Goal: Task Accomplishment & Management: Complete application form

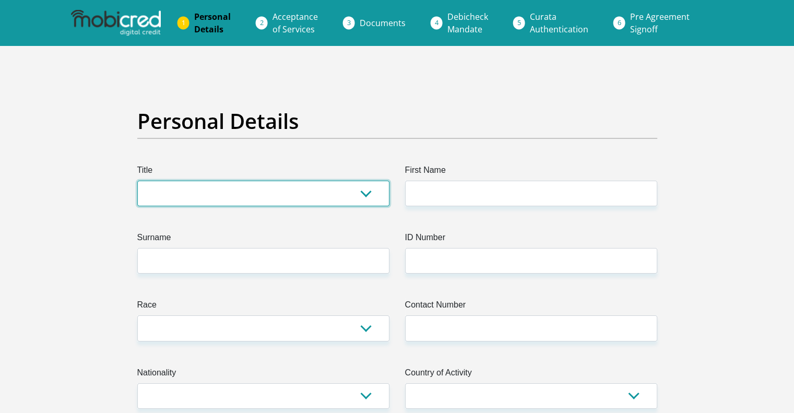
click at [251, 191] on select "Mr Ms Mrs Dr [PERSON_NAME]" at bounding box center [263, 194] width 252 height 26
select select "Ms"
click at [137, 181] on select "Mr Ms Mrs Dr [PERSON_NAME]" at bounding box center [263, 194] width 252 height 26
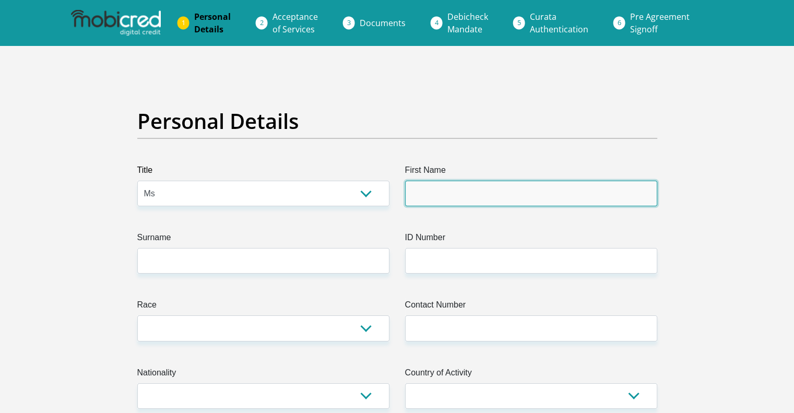
click at [469, 184] on input "First Name" at bounding box center [531, 194] width 252 height 26
type input "Matebogo"
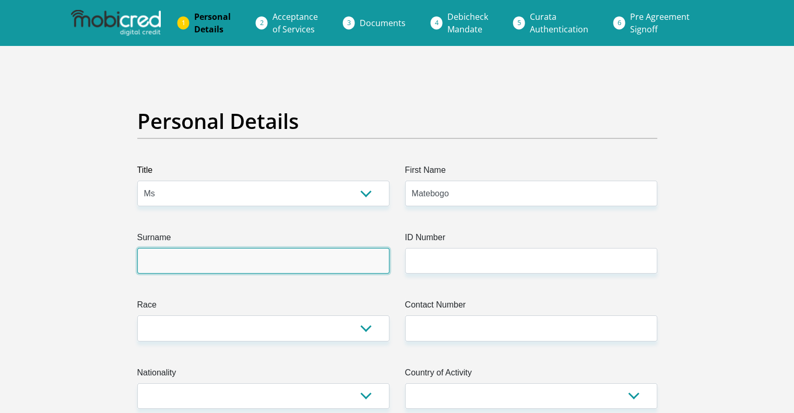
type input "Mangaba"
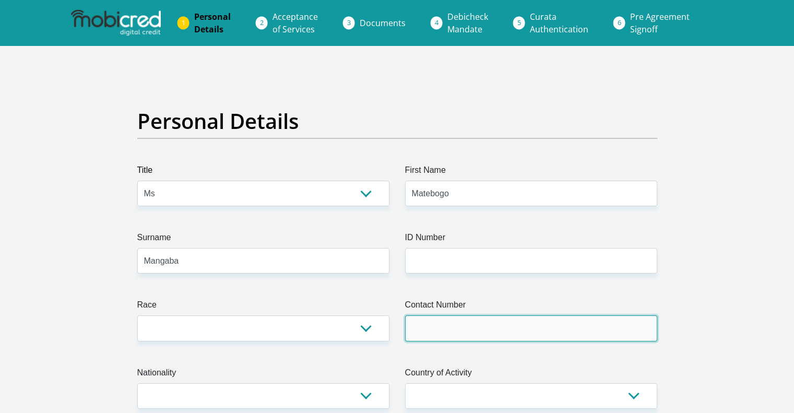
type input "0674027079"
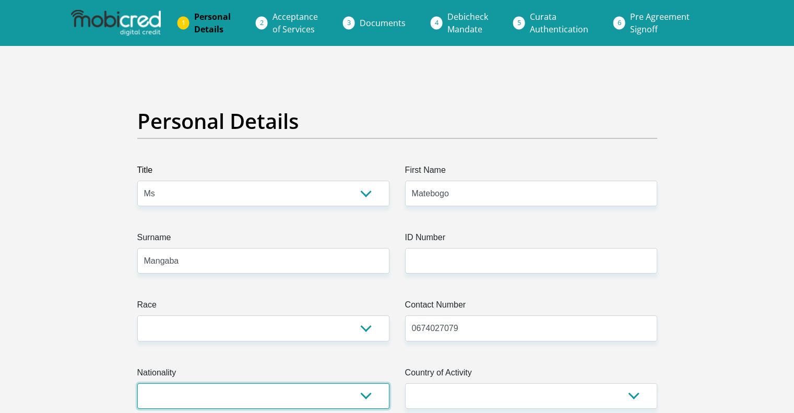
select select "ZAF"
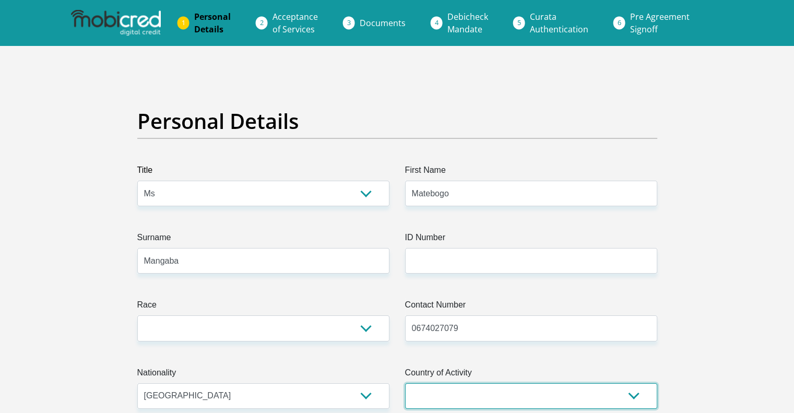
select select "ZAF"
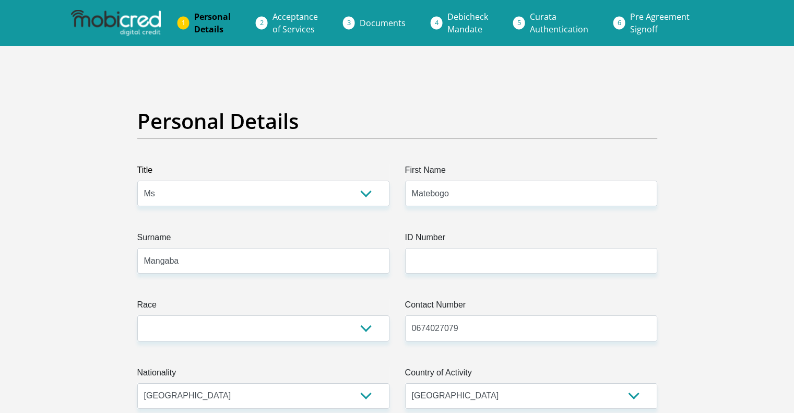
type input "[STREET_ADDRESS]"
type input "Royal ascot"
type input "7441"
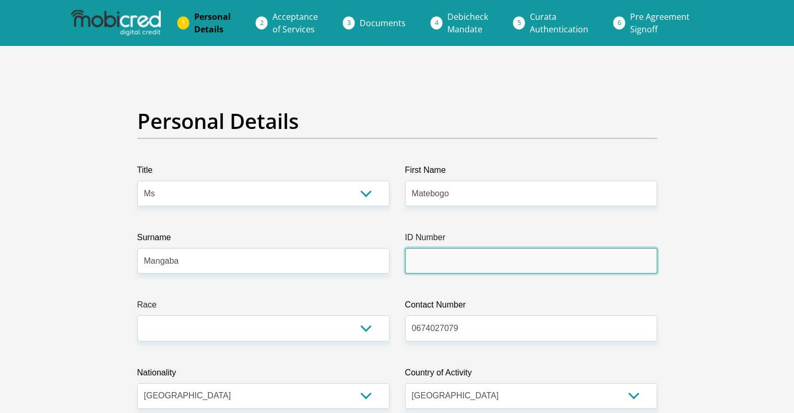
click at [416, 273] on input "ID Number" at bounding box center [531, 261] width 252 height 26
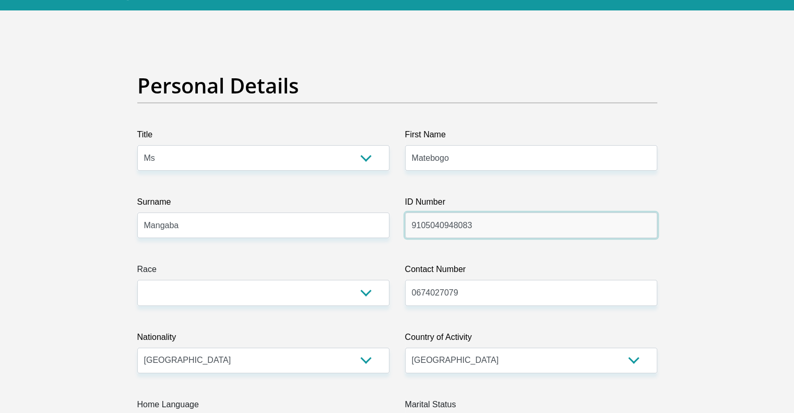
scroll to position [37, 0]
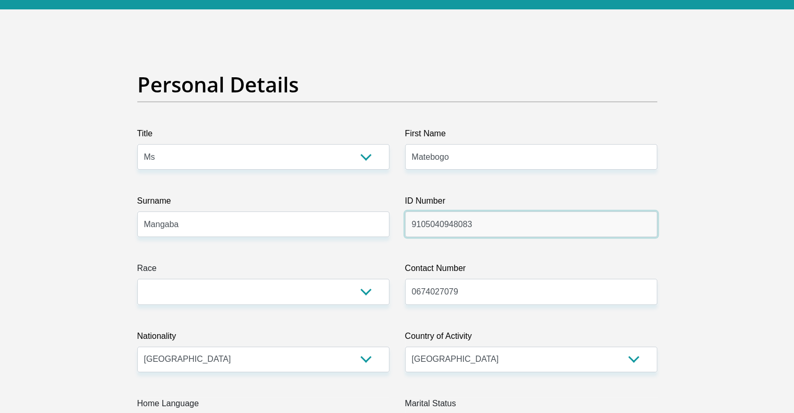
type input "9105040948083"
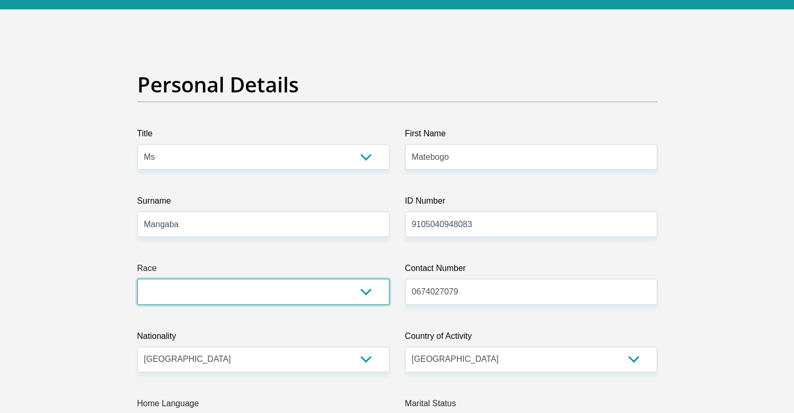
click at [347, 295] on select "Black Coloured Indian White Other" at bounding box center [263, 292] width 252 height 26
select select "1"
click at [137, 279] on select "Black Coloured Indian White Other" at bounding box center [263, 292] width 252 height 26
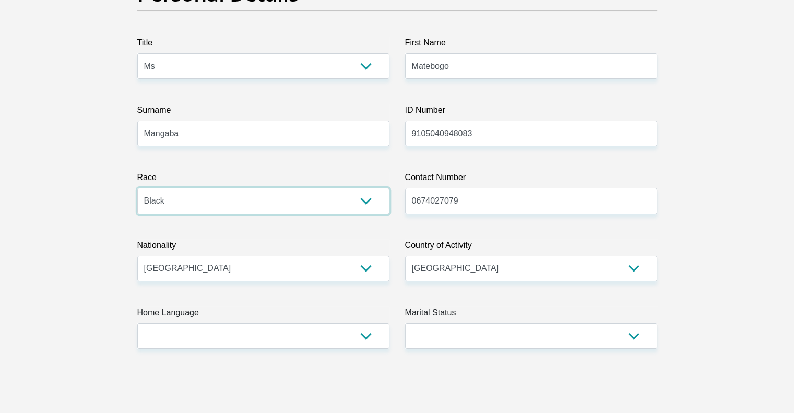
scroll to position [128, 0]
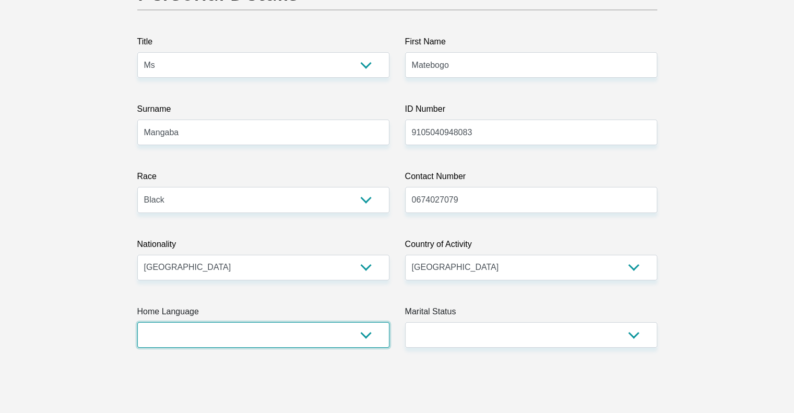
click at [302, 336] on select "Afrikaans English Sepedi South Ndebele Southern Sotho Swati Tsonga Tswana Venda…" at bounding box center [263, 335] width 252 height 26
select select "sot"
click at [137, 322] on select "Afrikaans English Sepedi South Ndebele Southern Sotho Swati Tsonga Tswana Venda…" at bounding box center [263, 335] width 252 height 26
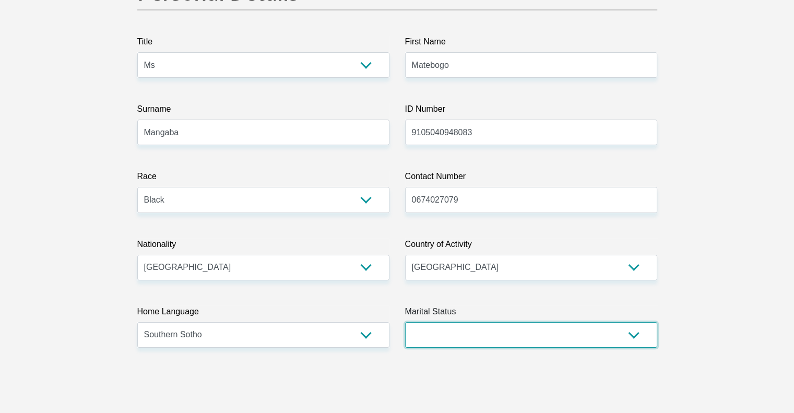
click at [541, 338] on select "Married ANC Single Divorced Widowed Married COP or Customary Law" at bounding box center [531, 335] width 252 height 26
select select "1"
click at [405, 322] on select "Married ANC Single Divorced Widowed Married COP or Customary Law" at bounding box center [531, 335] width 252 height 26
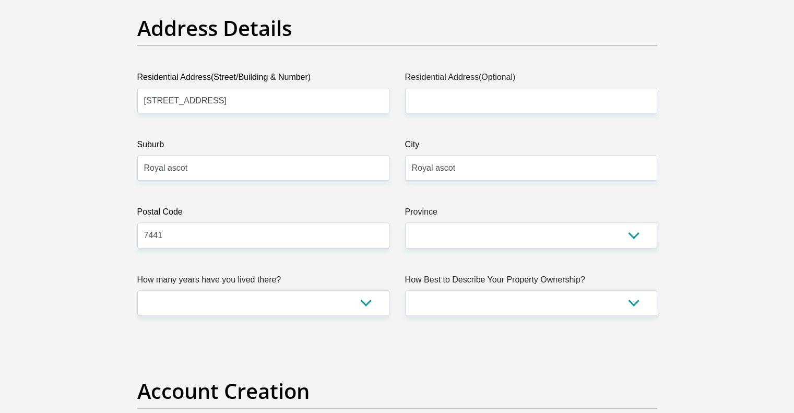
scroll to position [525, 0]
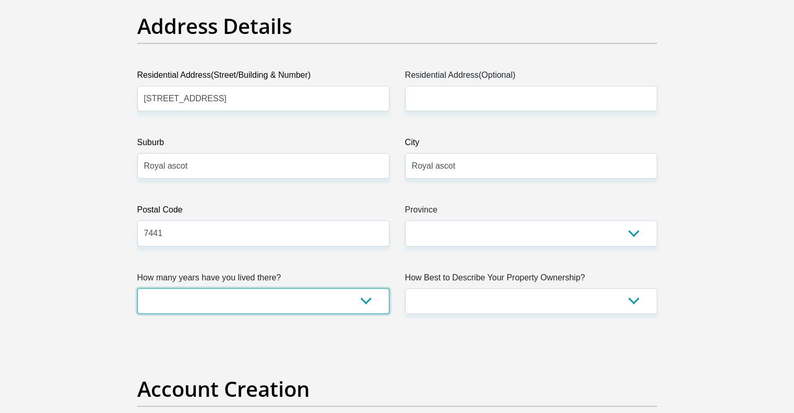
click at [363, 302] on select "less than 1 year 1-3 years 3-5 years 5+ years" at bounding box center [263, 301] width 252 height 26
click at [137, 288] on select "less than 1 year 1-3 years 3-5 years 5+ years" at bounding box center [263, 301] width 252 height 26
click at [363, 306] on select "less than 1 year 1-3 years 3-5 years 5+ years" at bounding box center [263, 301] width 252 height 26
click at [137, 288] on select "less than 1 year 1-3 years 3-5 years 5+ years" at bounding box center [263, 301] width 252 height 26
click at [359, 307] on select "less than 1 year 1-3 years 3-5 years 5+ years" at bounding box center [263, 301] width 252 height 26
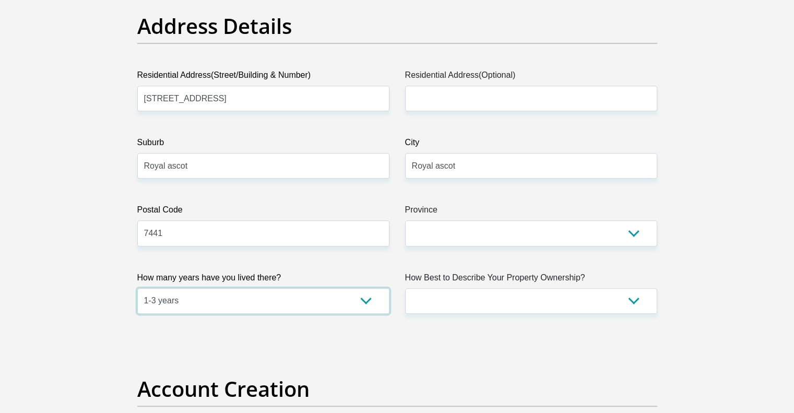
select select "4"
click at [137, 288] on select "less than 1 year 1-3 years 3-5 years 5+ years" at bounding box center [263, 301] width 252 height 26
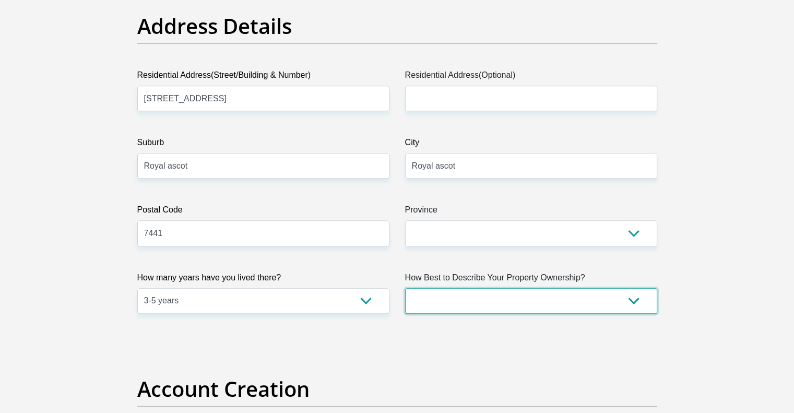
click at [556, 310] on select "Owned Rented Family Owned Company Dwelling" at bounding box center [531, 301] width 252 height 26
select select "Owned"
click at [405, 288] on select "Owned Rented Family Owned Company Dwelling" at bounding box center [531, 301] width 252 height 26
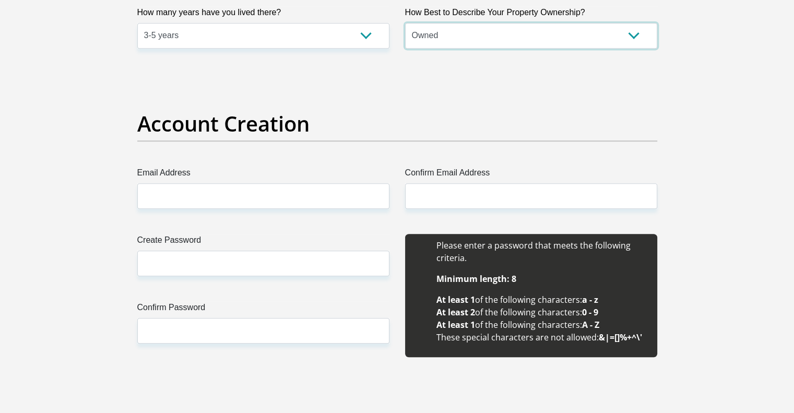
scroll to position [797, 0]
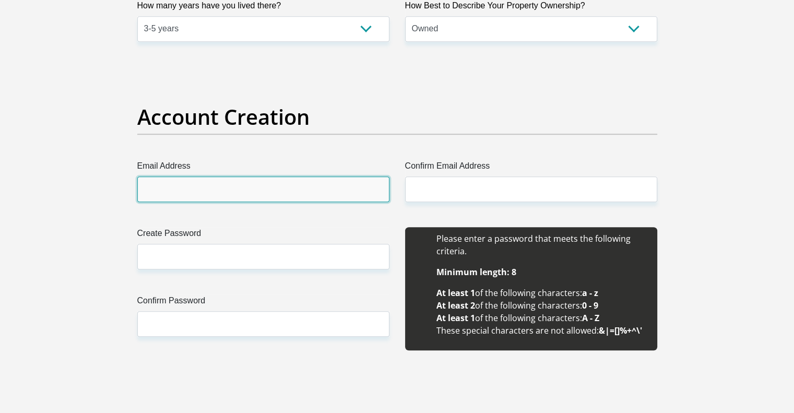
click at [263, 181] on input "Email Address" at bounding box center [263, 189] width 252 height 26
type input "[EMAIL_ADDRESS][DOMAIN_NAME]"
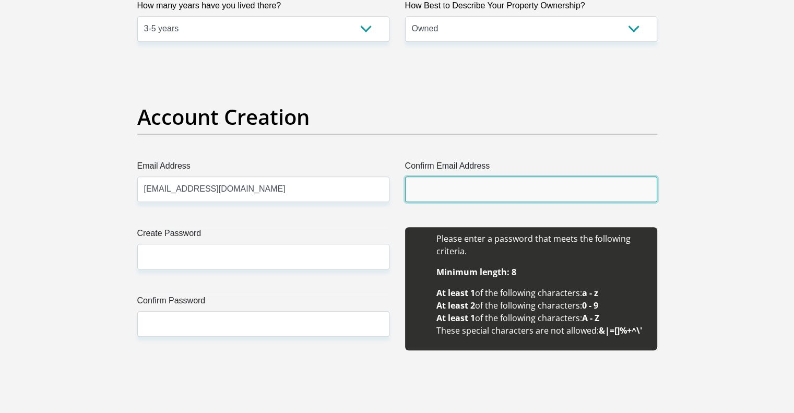
type input "[EMAIL_ADDRESS][DOMAIN_NAME]"
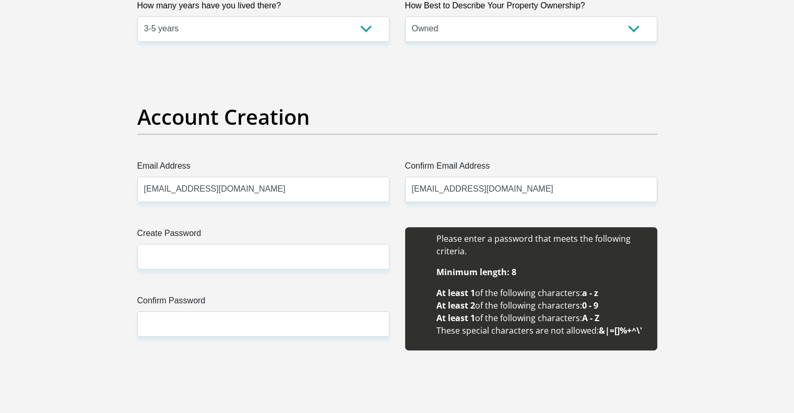
type input "Matebogo"
type input "Mangaba"
type input "0674027079"
click at [276, 261] on input "Create Password" at bounding box center [263, 257] width 252 height 26
type input "Imatpeacewithlife22025"
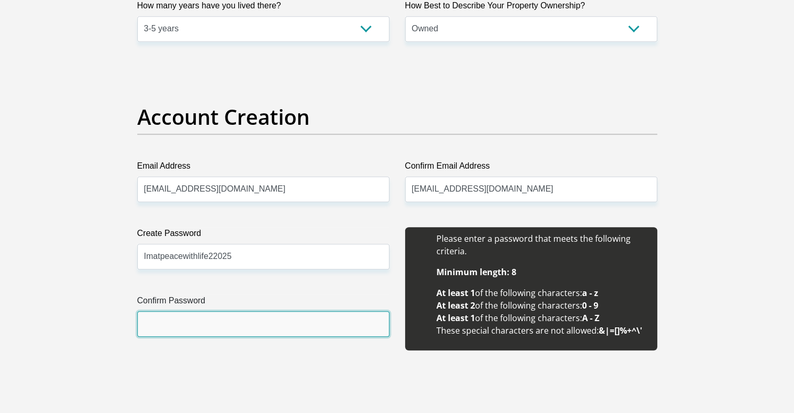
click at [241, 317] on input "Confirm Password" at bounding box center [263, 324] width 252 height 26
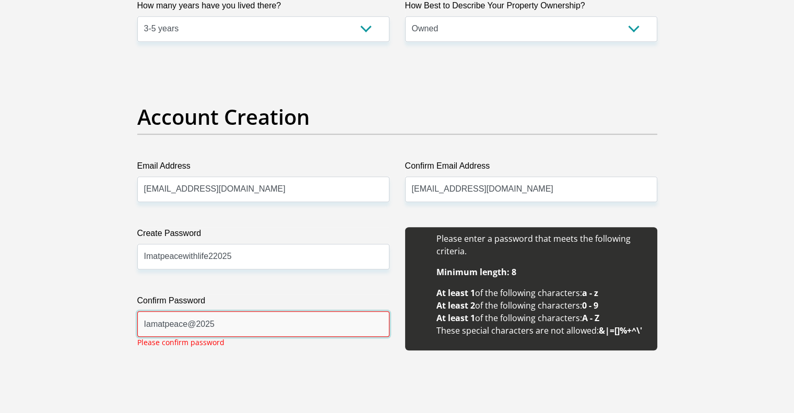
type input "Iamatpeace@2025"
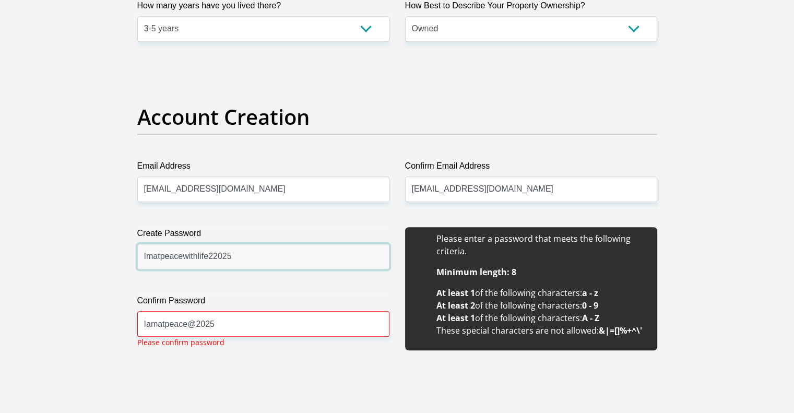
click at [238, 257] on input "Imatpeacewithlife22025" at bounding box center [263, 257] width 252 height 26
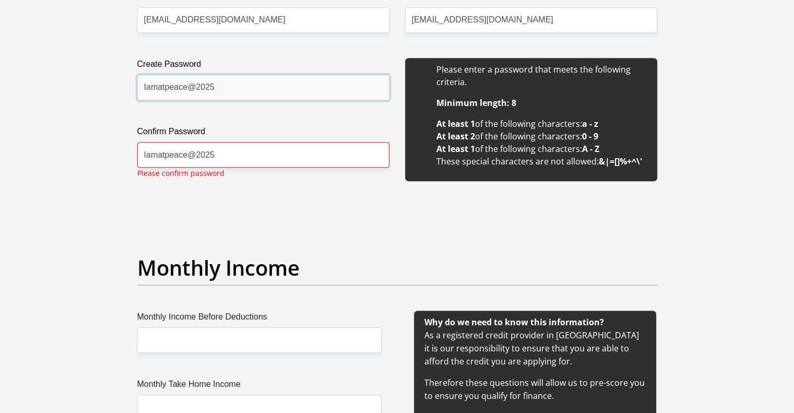
scroll to position [1058, 0]
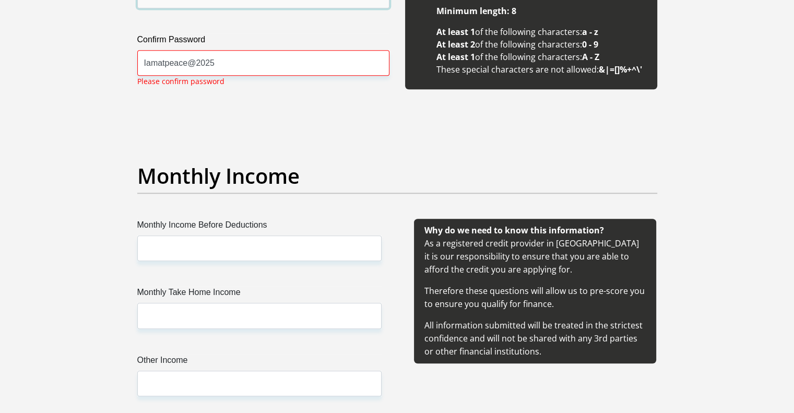
type input "Iamatpeace@2025"
click at [265, 241] on input "Monthly Income Before Deductions" at bounding box center [259, 249] width 244 height 26
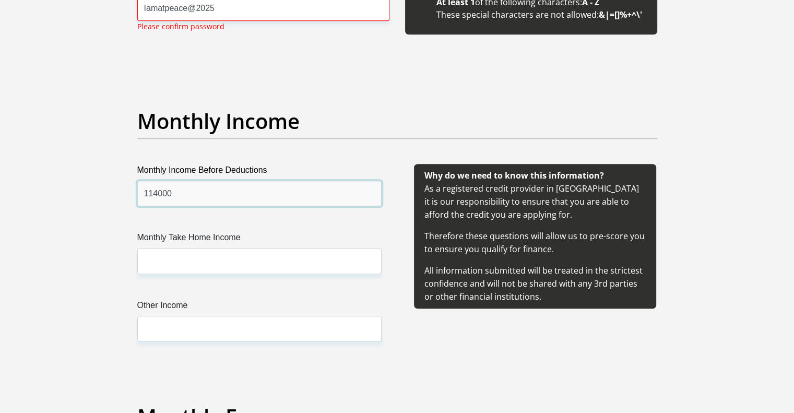
scroll to position [1117, 0]
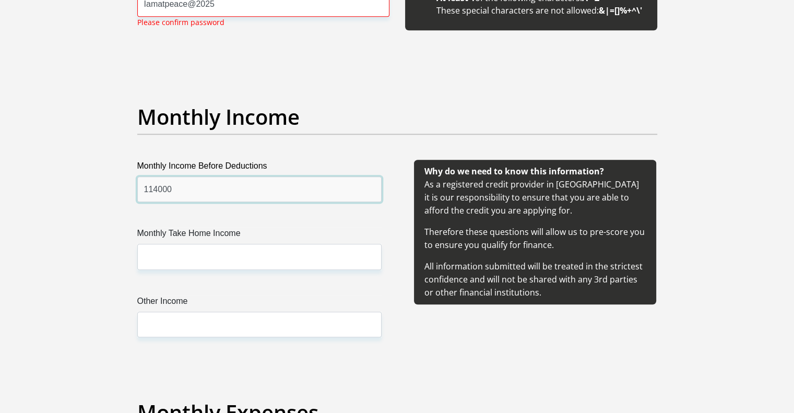
type input "114000"
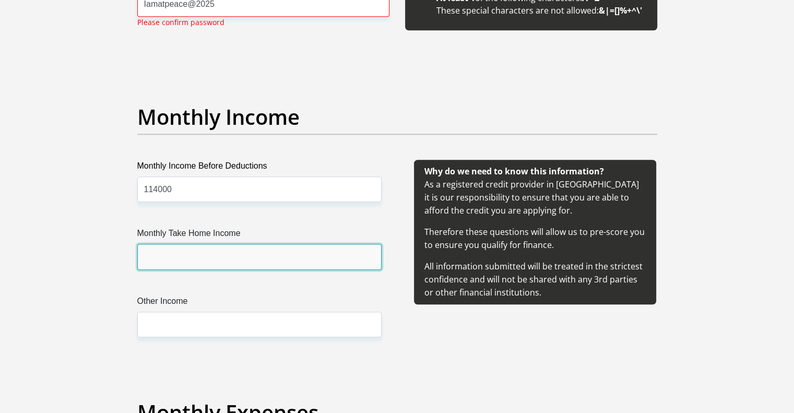
click at [202, 261] on input "Monthly Take Home Income" at bounding box center [259, 257] width 244 height 26
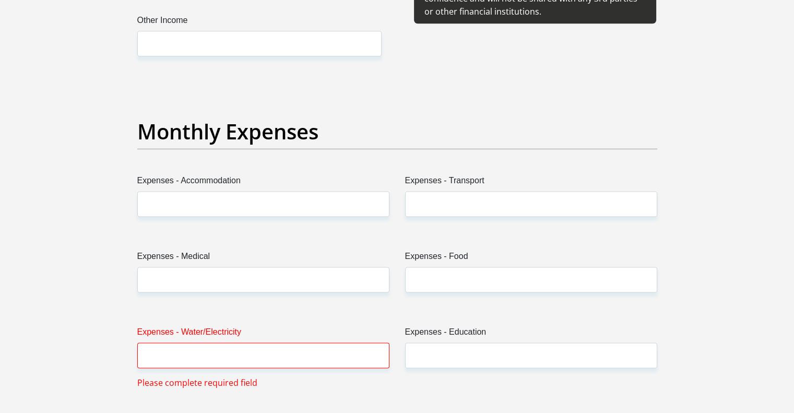
scroll to position [1396, 0]
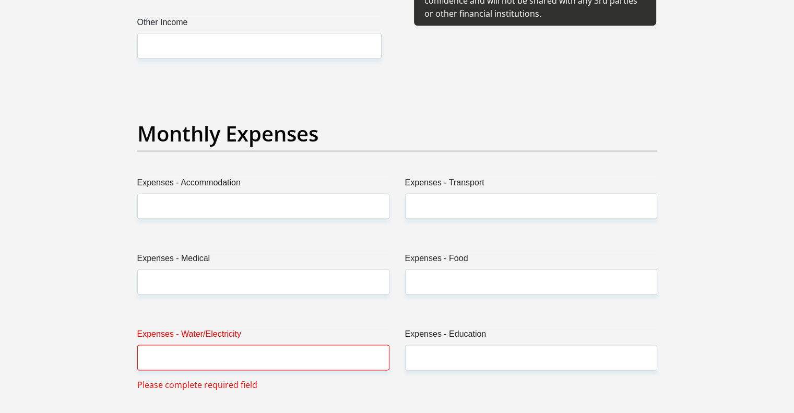
type input "64000"
click at [242, 213] on input "Expenses - Accommodation" at bounding box center [263, 206] width 252 height 26
type input "15000"
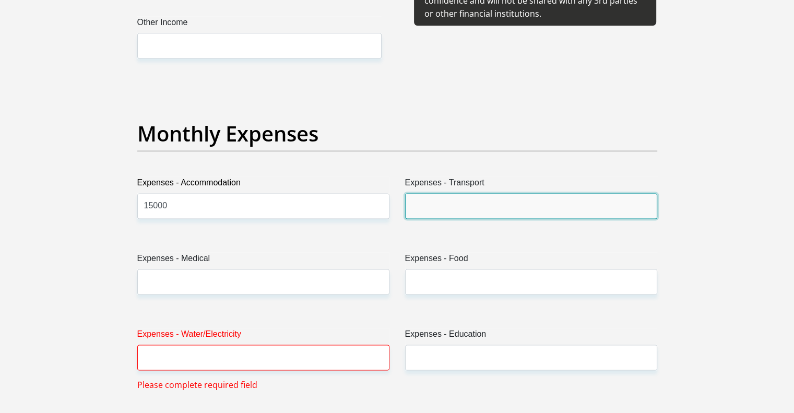
click at [434, 210] on input "Expenses - Transport" at bounding box center [531, 206] width 252 height 26
type input "6000"
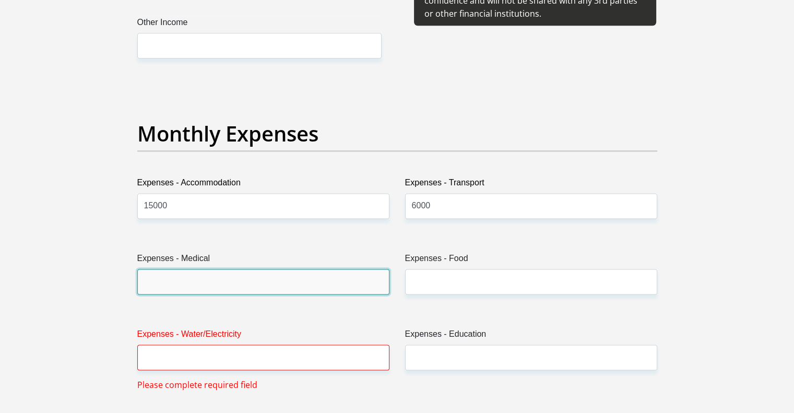
click at [290, 281] on input "Expenses - Medical" at bounding box center [263, 282] width 252 height 26
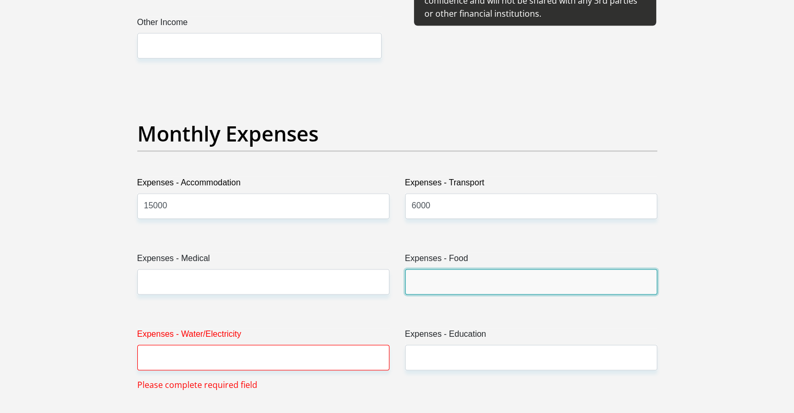
click at [450, 284] on input "Expenses - Food" at bounding box center [531, 282] width 252 height 26
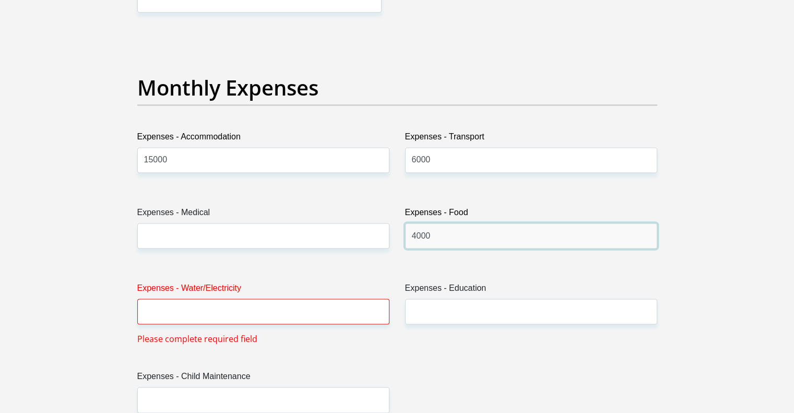
scroll to position [1446, 0]
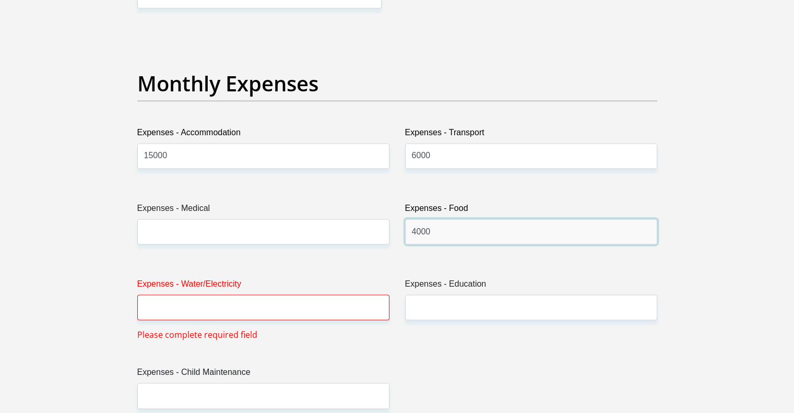
type input "4000"
click at [263, 308] on input "Expenses - Water/Electricity" at bounding box center [263, 308] width 252 height 26
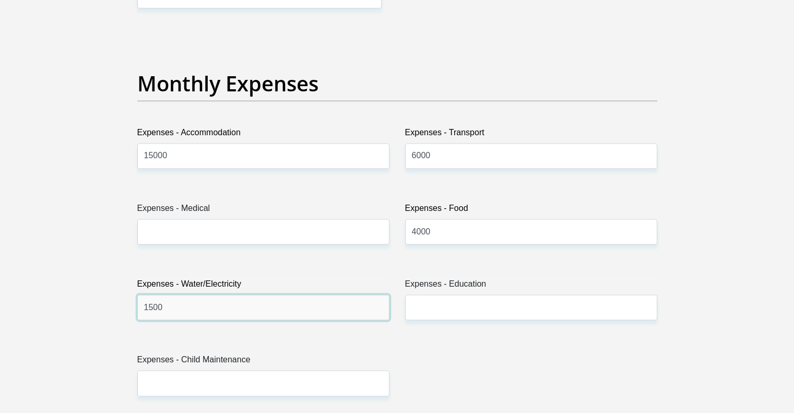
type input "1500"
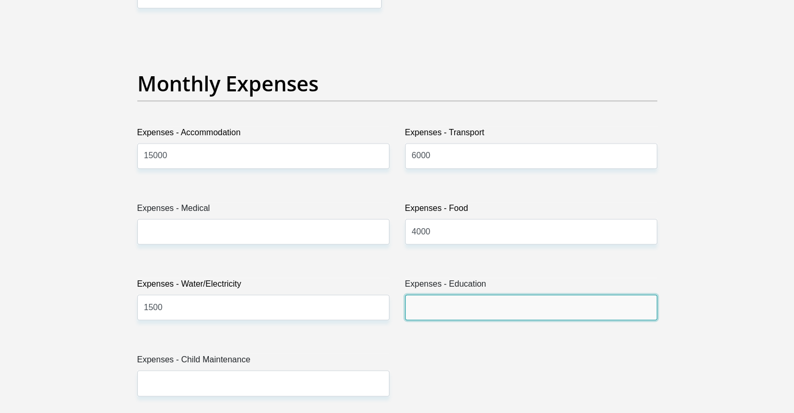
click at [419, 309] on input "Expenses - Education" at bounding box center [531, 308] width 252 height 26
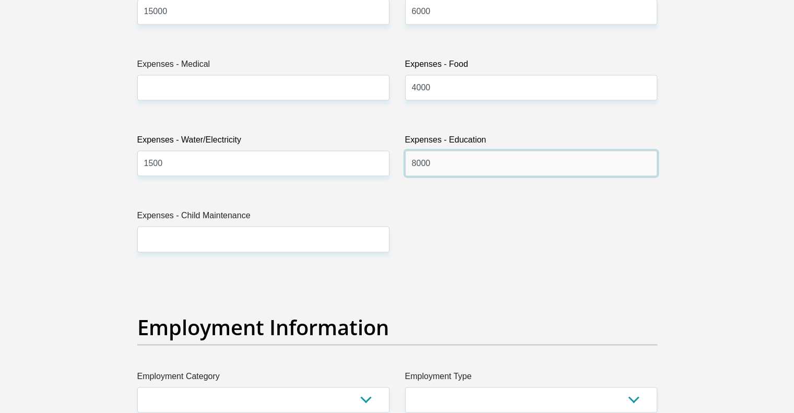
scroll to position [1594, 0]
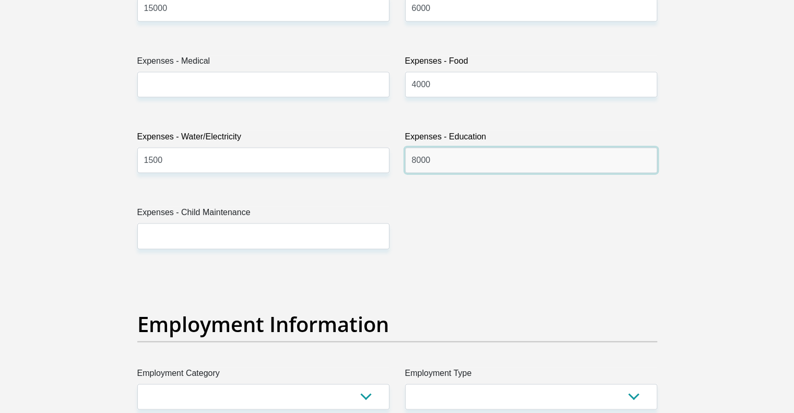
type input "8000"
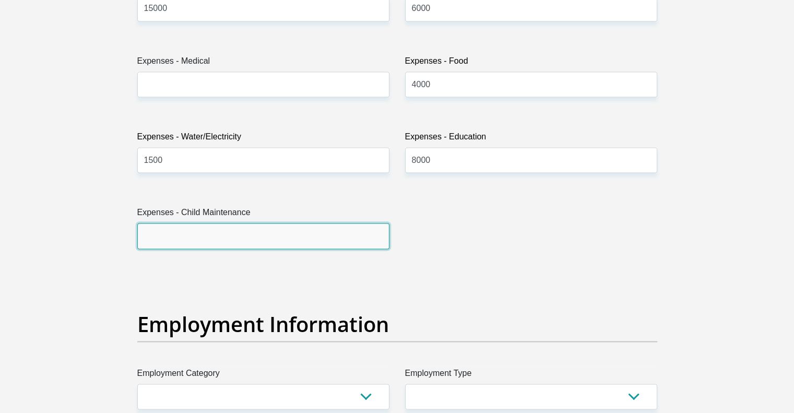
click at [238, 238] on input "Expenses - Child Maintenance" at bounding box center [263, 236] width 252 height 26
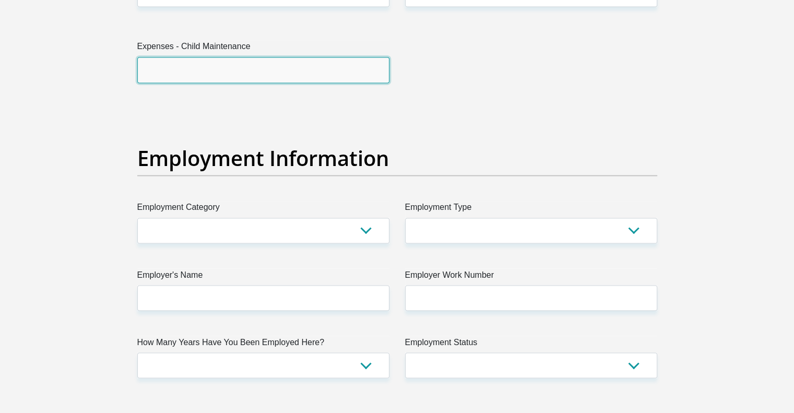
scroll to position [1761, 0]
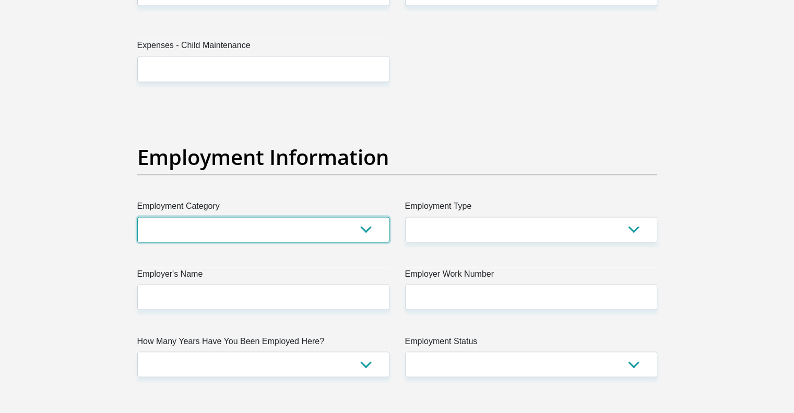
click at [336, 223] on select "AGRICULTURE ALCOHOL & TOBACCO CONSTRUCTION MATERIALS METALLURGY EQUIPMENT FOR R…" at bounding box center [263, 230] width 252 height 26
select select "17"
click at [137, 217] on select "AGRICULTURE ALCOHOL & TOBACCO CONSTRUCTION MATERIALS METALLURGY EQUIPMENT FOR R…" at bounding box center [263, 230] width 252 height 26
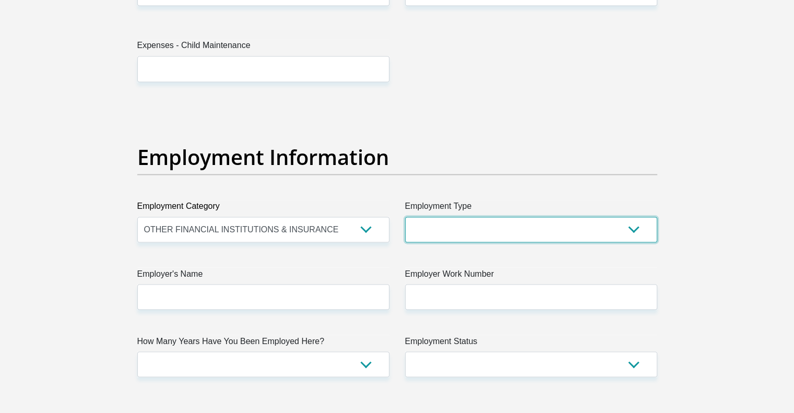
click at [468, 231] on select "College/Lecturer Craft Seller Creative Driver Executive Farmer Forces - Non Com…" at bounding box center [531, 230] width 252 height 26
select select "Manager"
click at [405, 217] on select "College/Lecturer Craft Seller Creative Driver Executive Farmer Forces - Non Com…" at bounding box center [531, 230] width 252 height 26
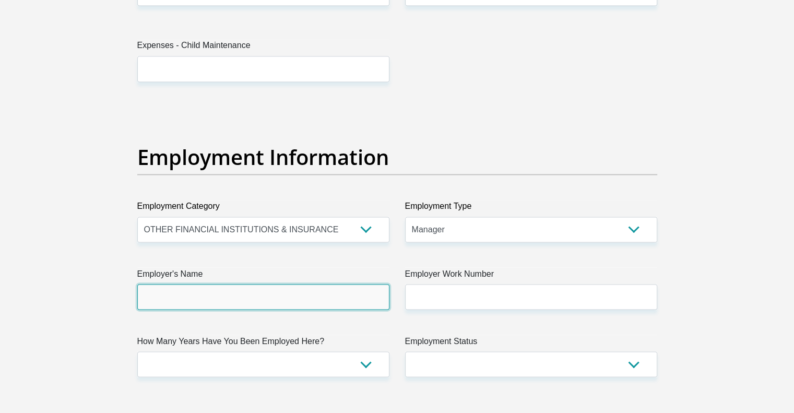
click at [278, 284] on input "Employer's Name" at bounding box center [263, 297] width 252 height 26
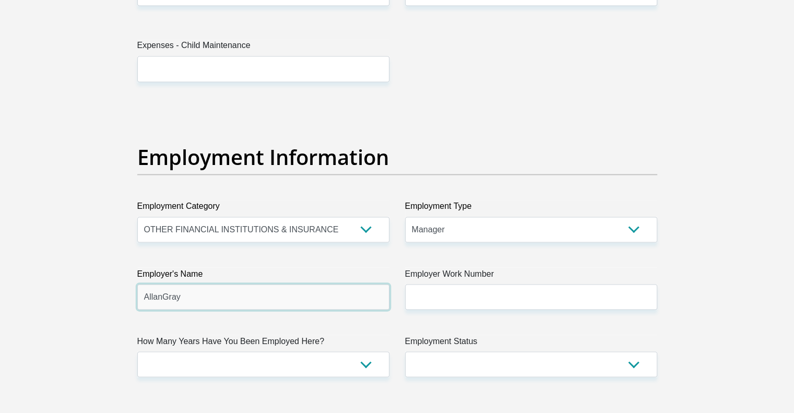
type input "AllanGray"
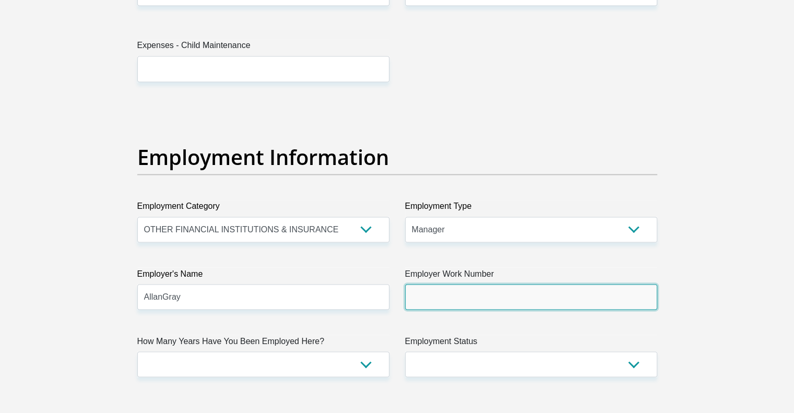
click at [455, 298] on input "Employer Work Number" at bounding box center [531, 297] width 252 height 26
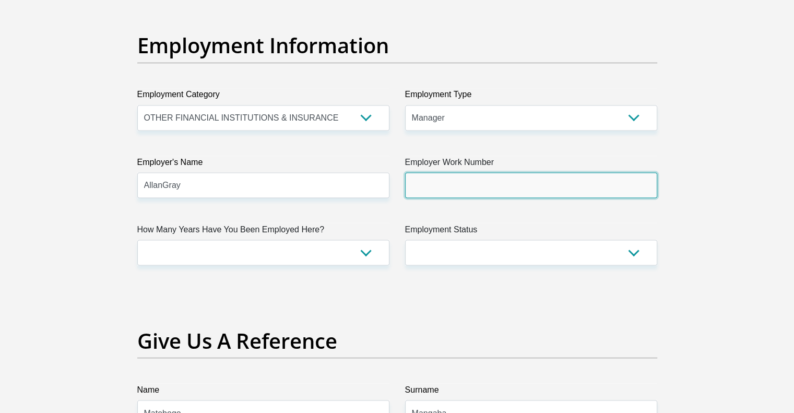
scroll to position [1888, 0]
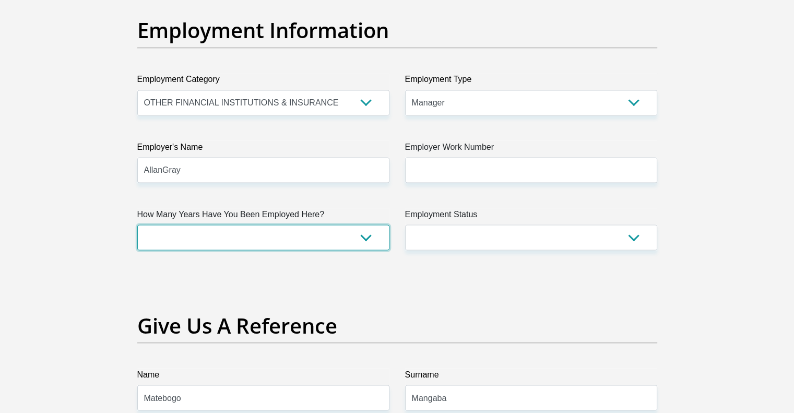
click at [365, 233] on select "less than 1 year 1-3 years 3-5 years 5+ years" at bounding box center [263, 238] width 252 height 26
select select "48"
click at [137, 225] on select "less than 1 year 1-3 years 3-5 years 5+ years" at bounding box center [263, 238] width 252 height 26
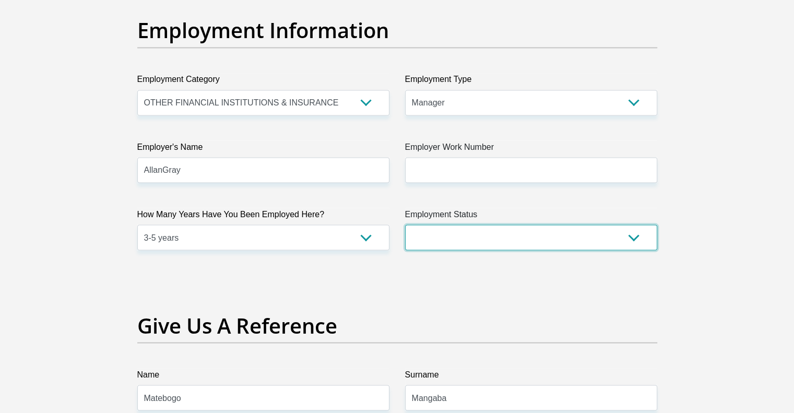
click at [534, 238] on select "Permanent/Full-time Part-time/Casual [DEMOGRAPHIC_DATA] Worker Self-Employed Ho…" at bounding box center [531, 238] width 252 height 26
select select "1"
click at [405, 225] on select "Permanent/Full-time Part-time/Casual [DEMOGRAPHIC_DATA] Worker Self-Employed Ho…" at bounding box center [531, 238] width 252 height 26
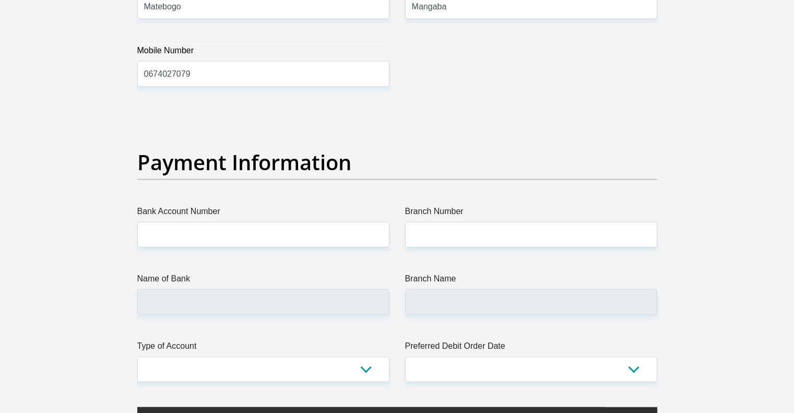
scroll to position [2282, 0]
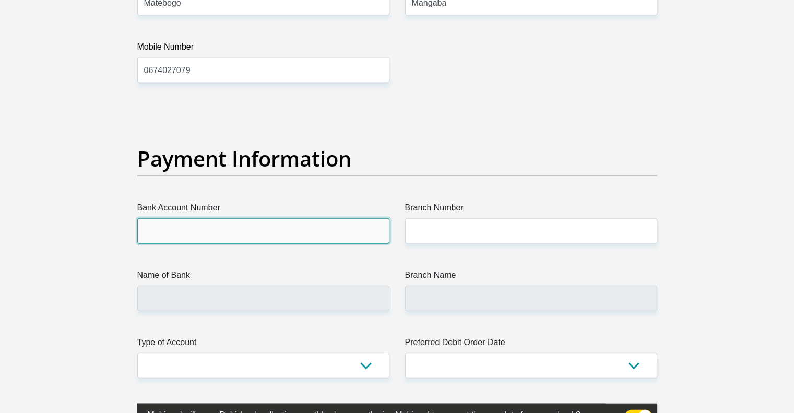
click at [236, 226] on input "Bank Account Number" at bounding box center [263, 231] width 252 height 26
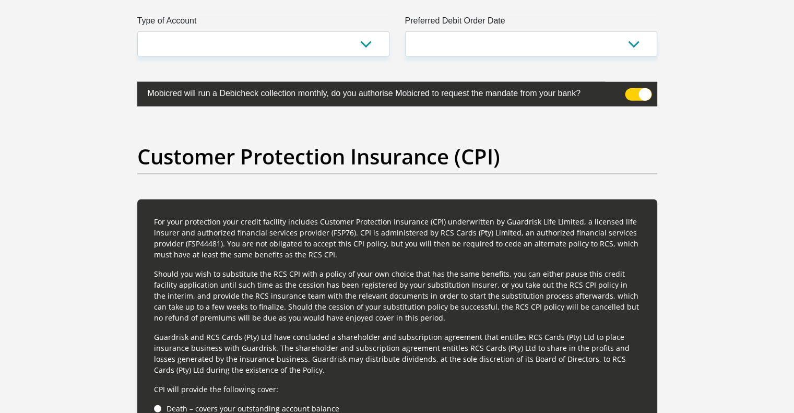
scroll to position [2619, 0]
